Goal: Find specific page/section: Find specific page/section

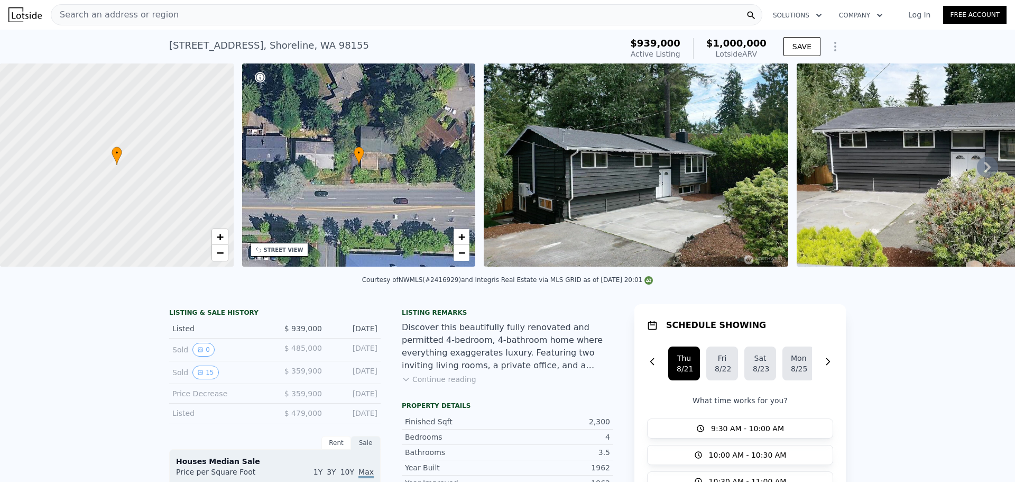
click at [291, 14] on div "Search an address or region" at bounding box center [407, 14] width 712 height 21
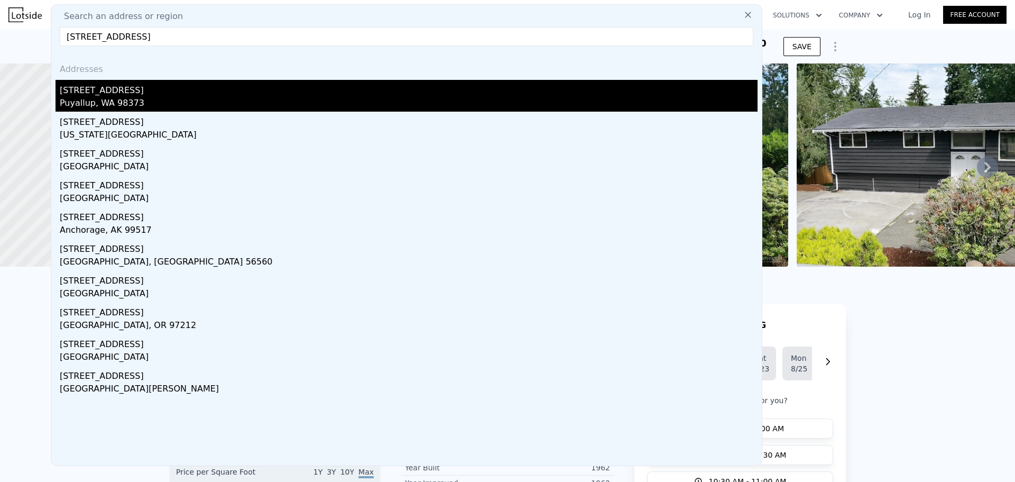
type input "[STREET_ADDRESS]"
click at [268, 99] on div "Puyallup, WA 98373" at bounding box center [409, 104] width 698 height 15
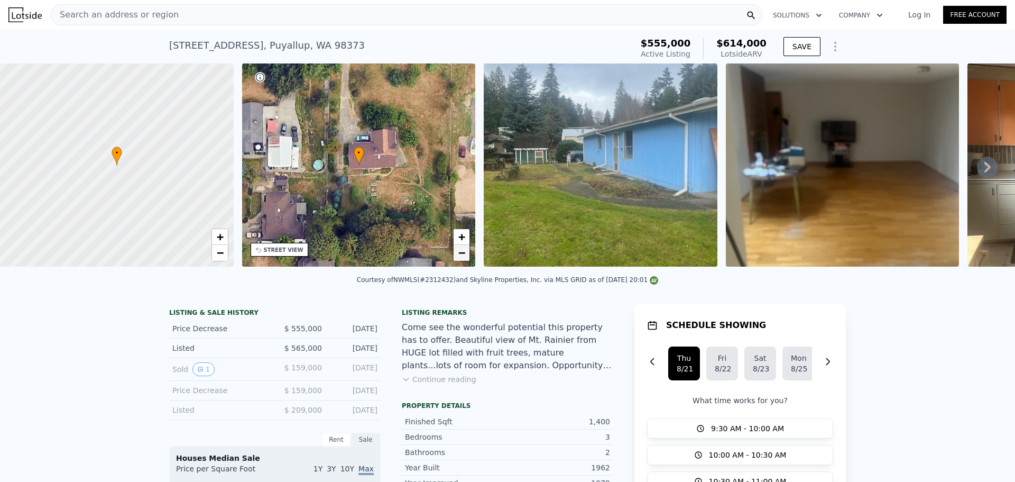
click at [463, 257] on span "−" at bounding box center [461, 252] width 7 height 13
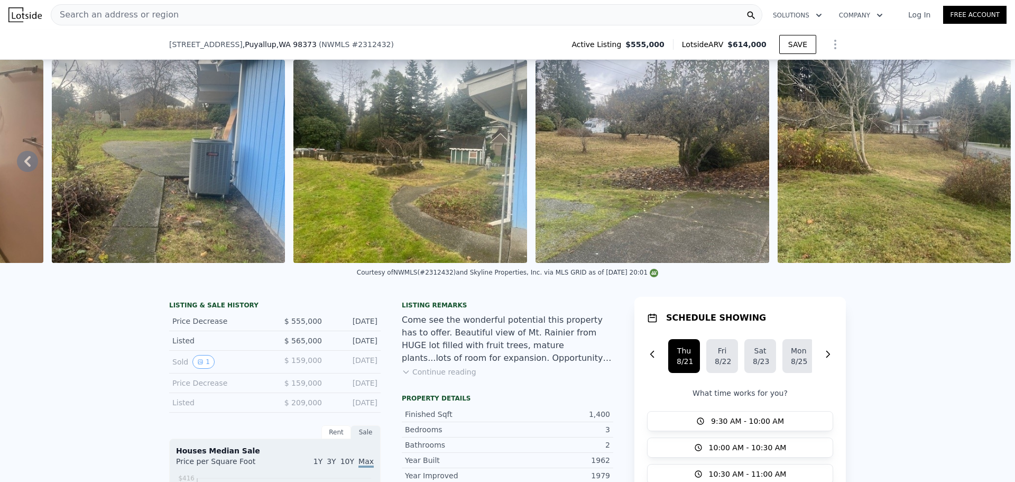
scroll to position [525, 0]
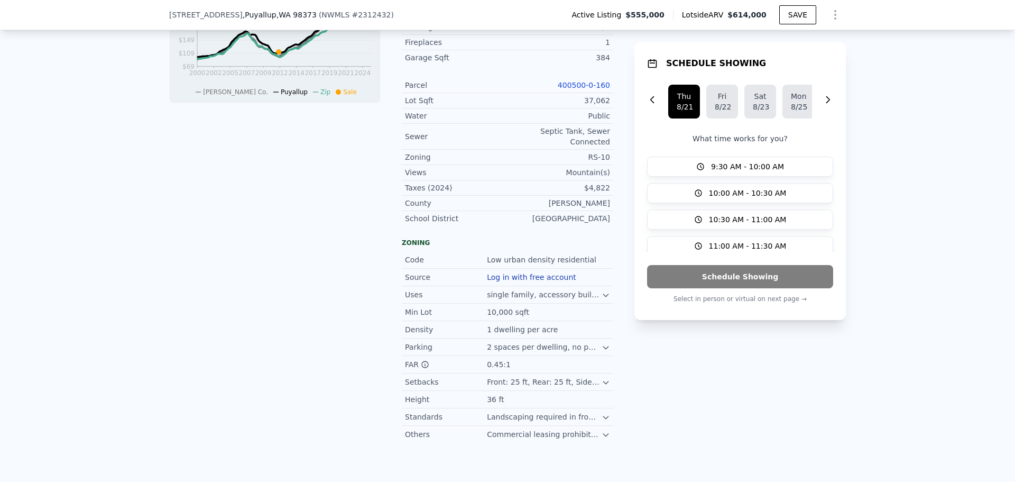
click at [596, 89] on link "400500-0-160" at bounding box center [584, 85] width 52 height 8
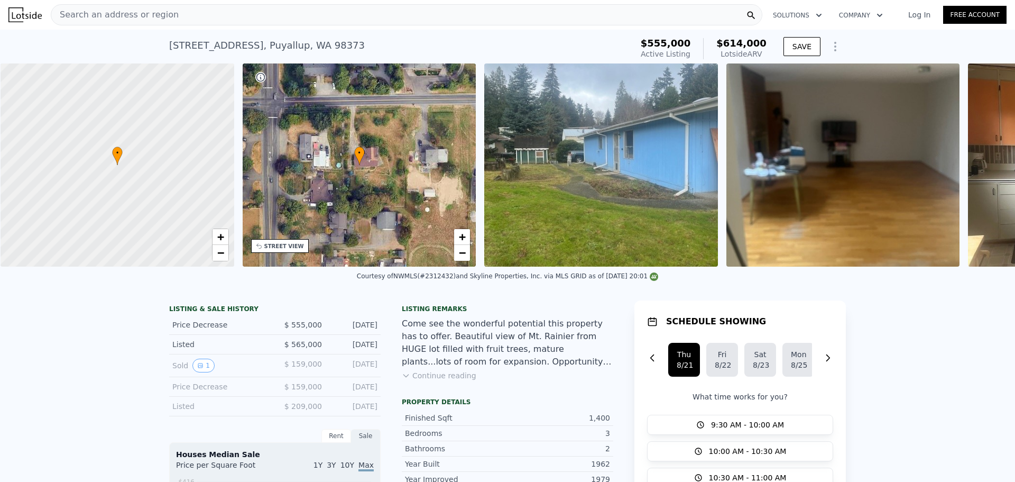
scroll to position [0, 4]
drag, startPoint x: 448, startPoint y: 224, endPoint x: 454, endPoint y: 232, distance: 10.2
click at [448, 224] on div "• + −" at bounding box center [359, 164] width 234 height 203
click at [463, 232] on span "+" at bounding box center [461, 236] width 7 height 13
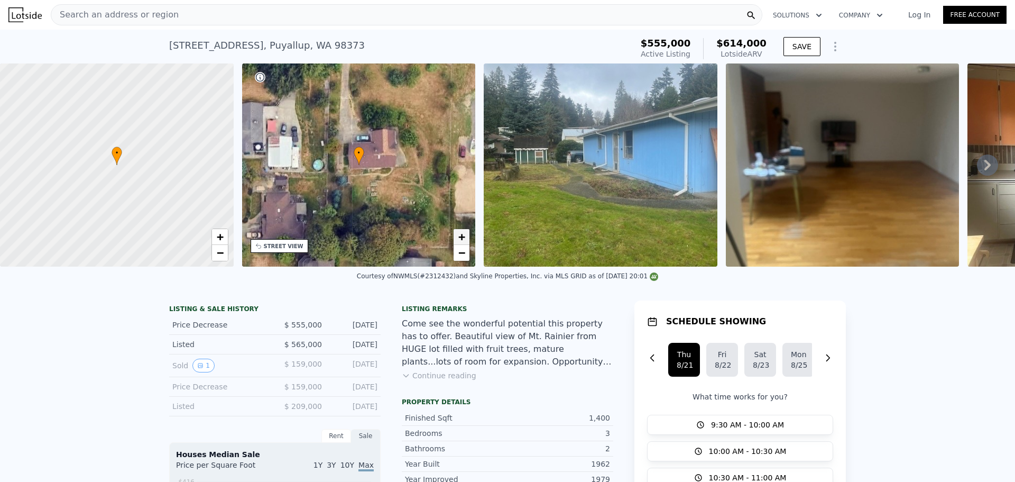
click at [462, 232] on span "+" at bounding box center [461, 236] width 7 height 13
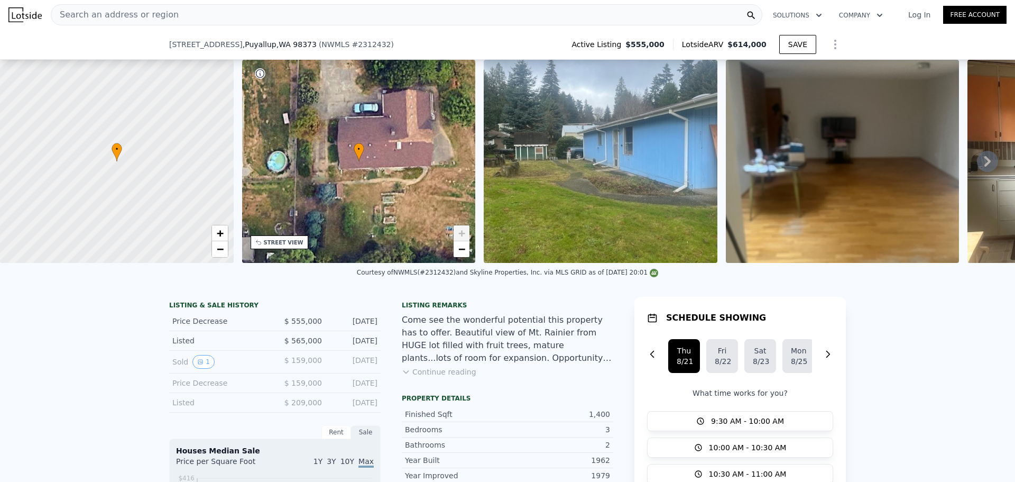
scroll to position [349, 0]
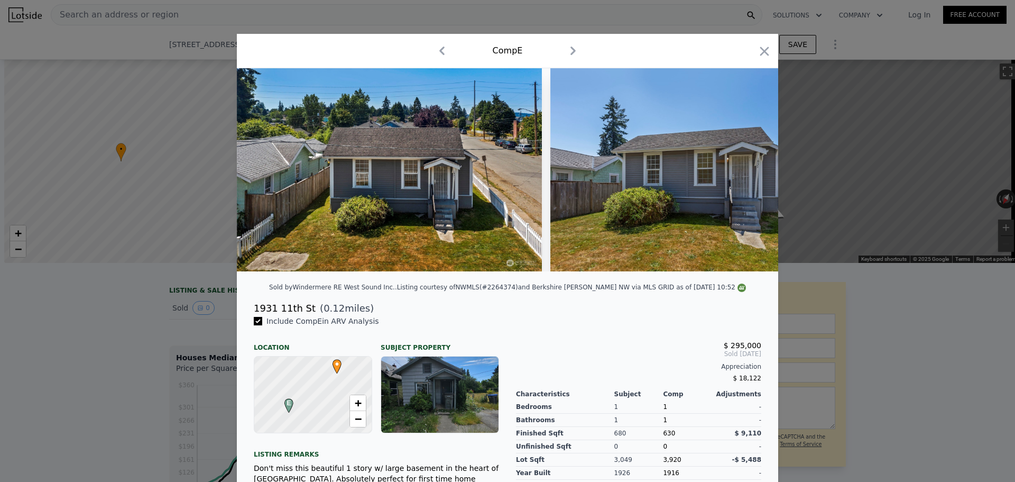
scroll to position [0, 514]
